Goal: Information Seeking & Learning: Learn about a topic

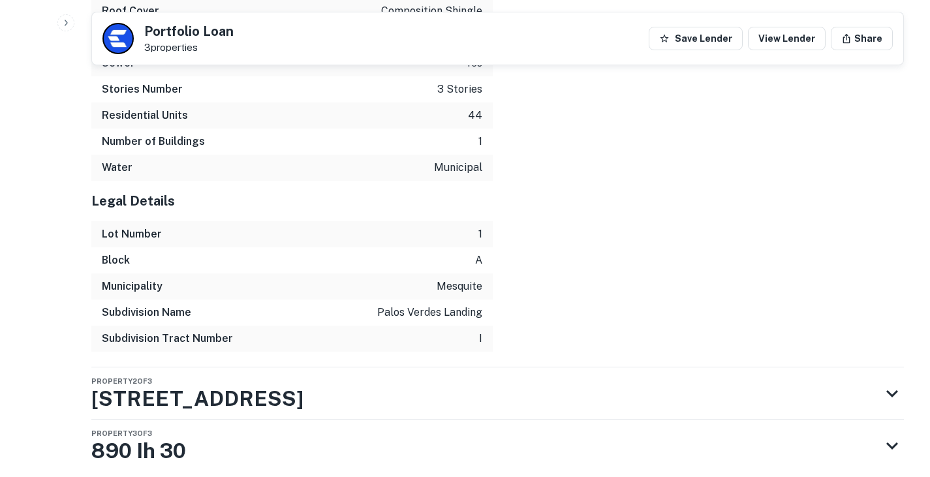
scroll to position [2775, 0]
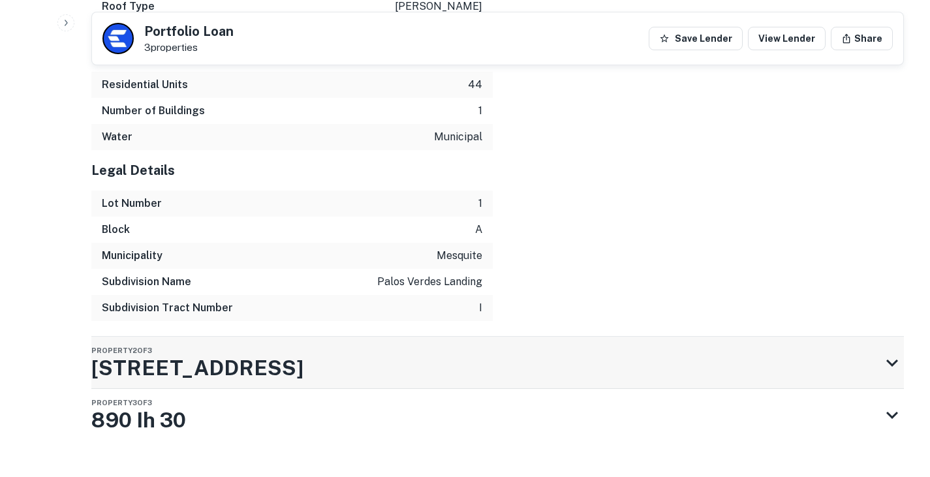
click at [328, 337] on div "Property 2 of 3 [STREET_ADDRESS]" at bounding box center [485, 363] width 789 height 52
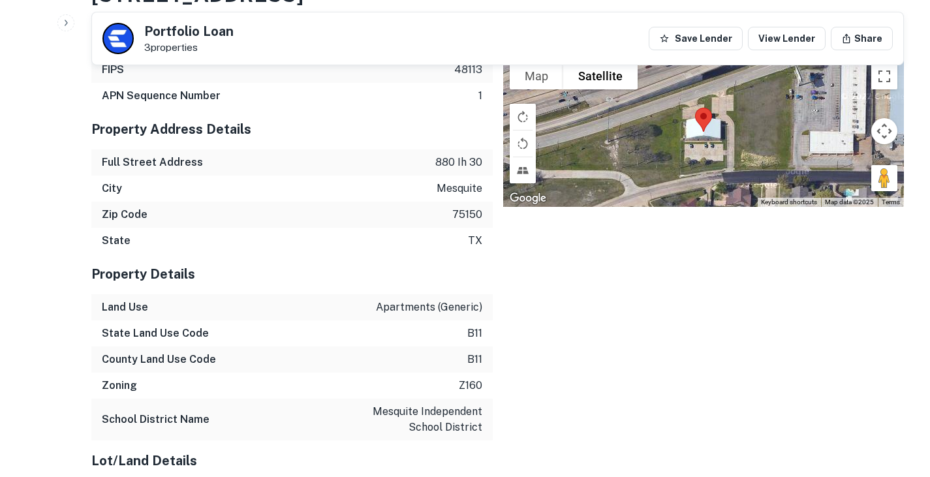
scroll to position [2944, 0]
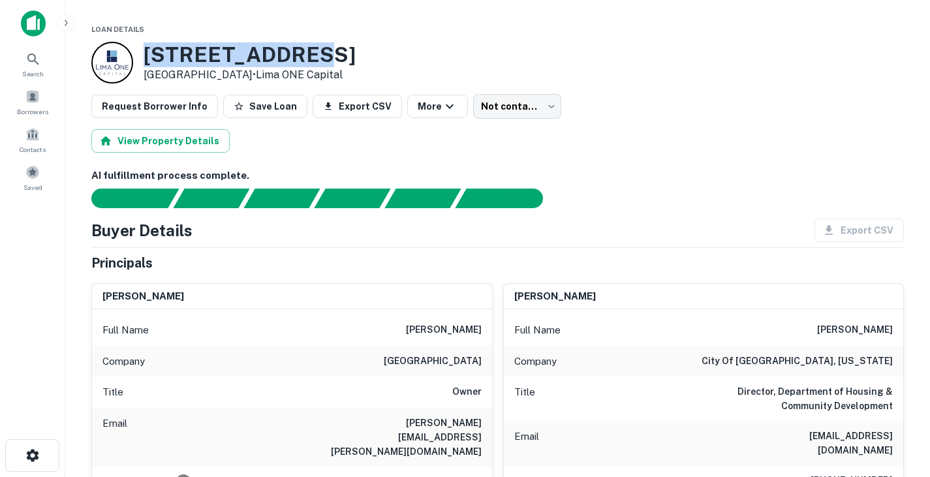
drag, startPoint x: 147, startPoint y: 50, endPoint x: 376, endPoint y: 62, distance: 229.5
click at [376, 62] on div "3721 N HALL ST Dallas, TX 75219 • Lima ONE Capital" at bounding box center [497, 63] width 813 height 42
